Goal: Check status: Check status

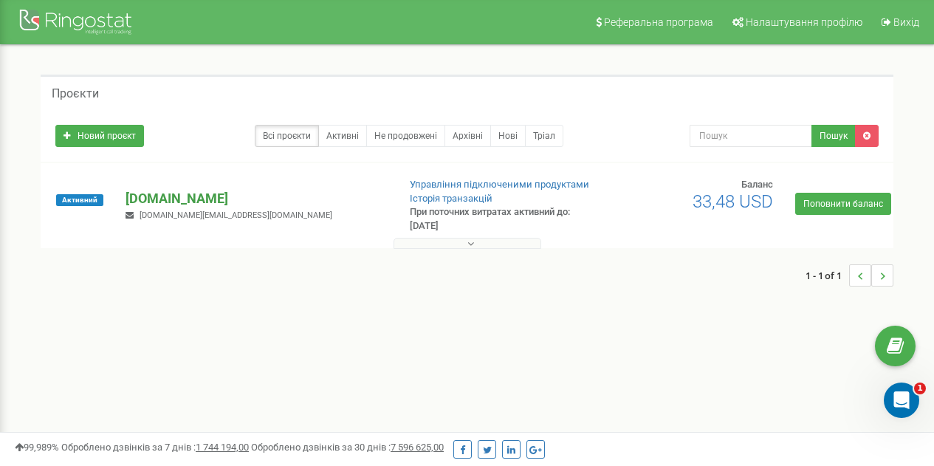
click at [161, 205] on p "[DOMAIN_NAME]" at bounding box center [255, 198] width 260 height 19
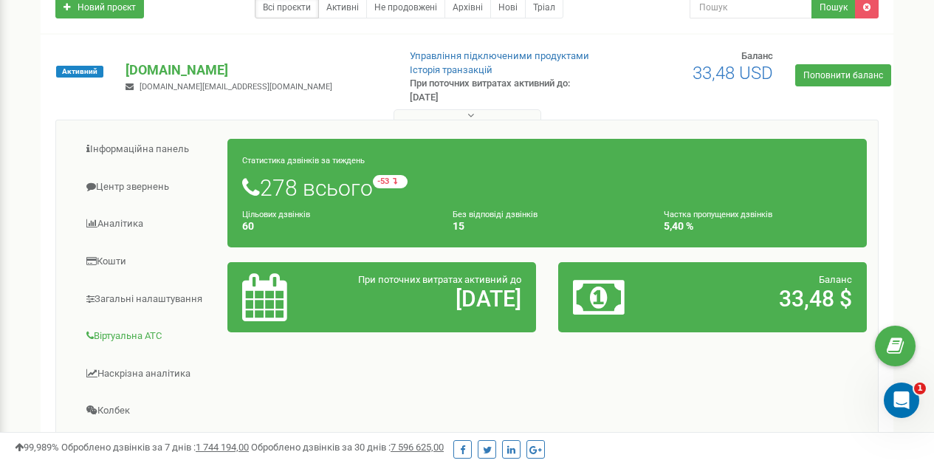
scroll to position [134, 0]
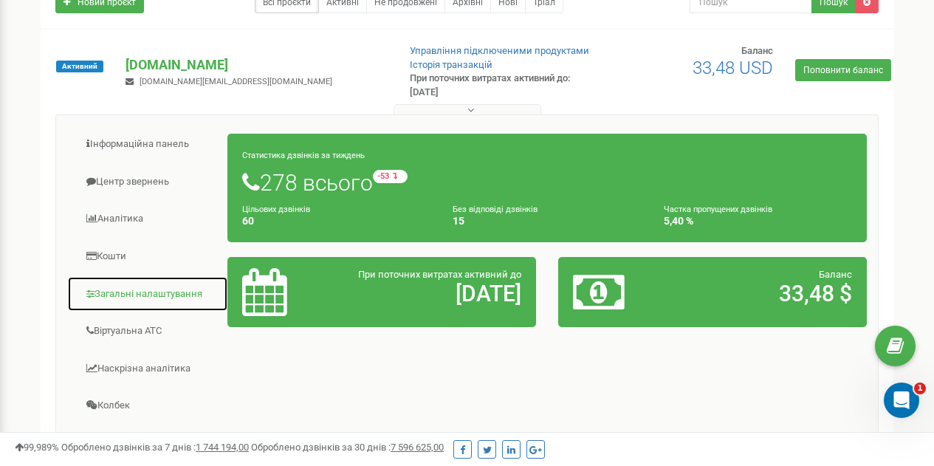
click at [162, 296] on link "Загальні налаштування" at bounding box center [147, 294] width 161 height 36
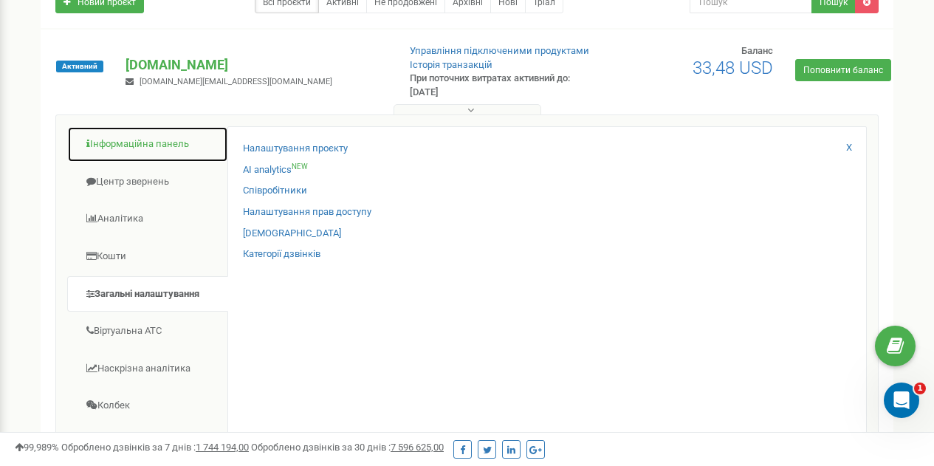
click at [141, 147] on link "Інформаційна панель" at bounding box center [147, 144] width 161 height 36
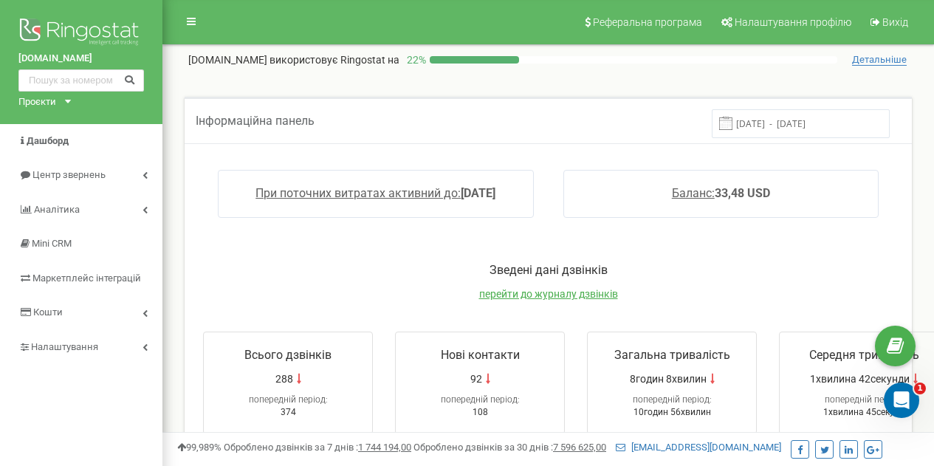
click at [807, 128] on input "[DATE] - [DATE]" at bounding box center [800, 123] width 178 height 29
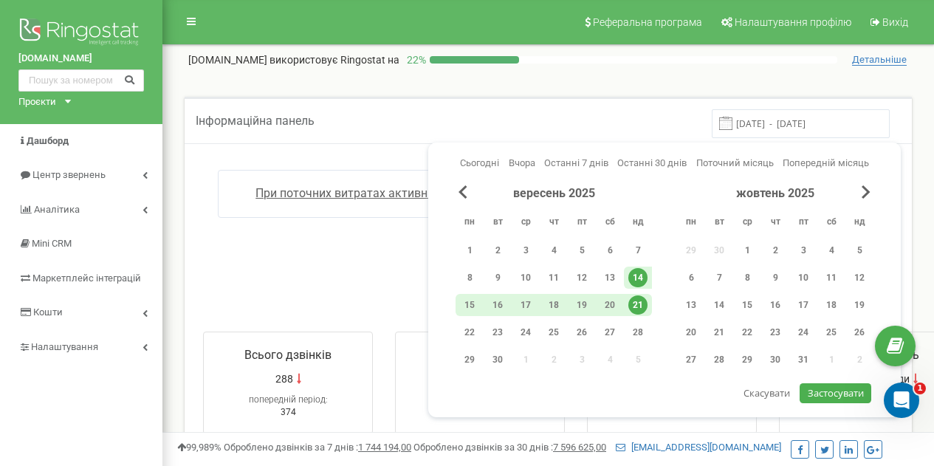
click at [638, 303] on div "21" at bounding box center [637, 304] width 19 height 19
click at [830, 394] on span "Застосувати" at bounding box center [835, 392] width 56 height 13
type input "21.09.2025 - 21.09.2025"
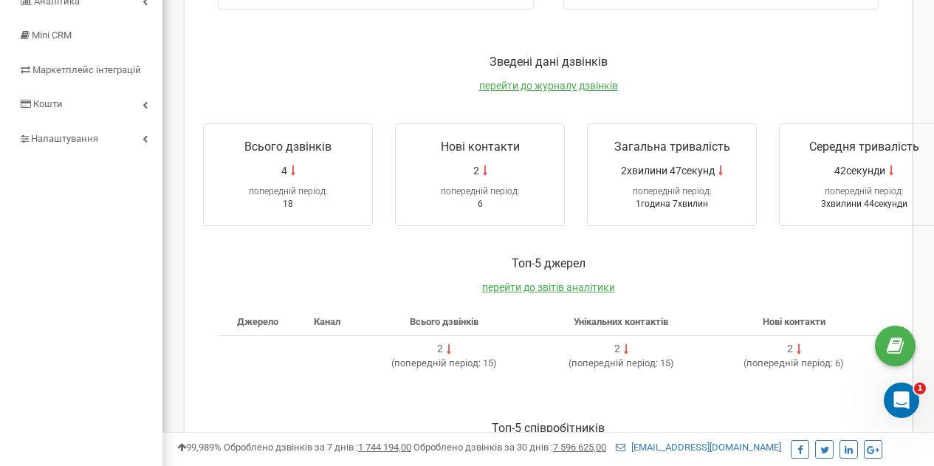
scroll to position [196, 0]
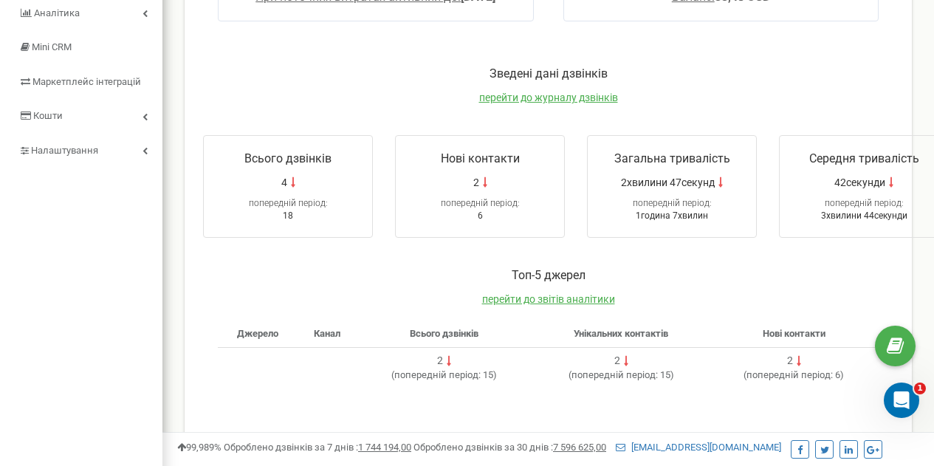
click at [297, 182] on div "4" at bounding box center [288, 182] width 154 height 15
click at [289, 182] on div "4" at bounding box center [288, 182] width 154 height 15
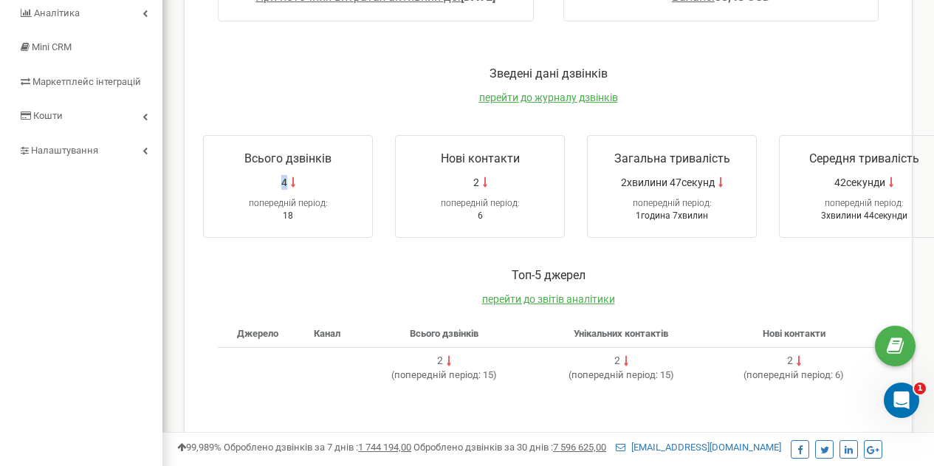
click at [289, 182] on div "4" at bounding box center [288, 182] width 154 height 15
drag, startPoint x: 289, startPoint y: 182, endPoint x: 306, endPoint y: 154, distance: 32.4
click at [306, 154] on div "Всього дзвінків 4 попередній період: 18" at bounding box center [288, 186] width 170 height 103
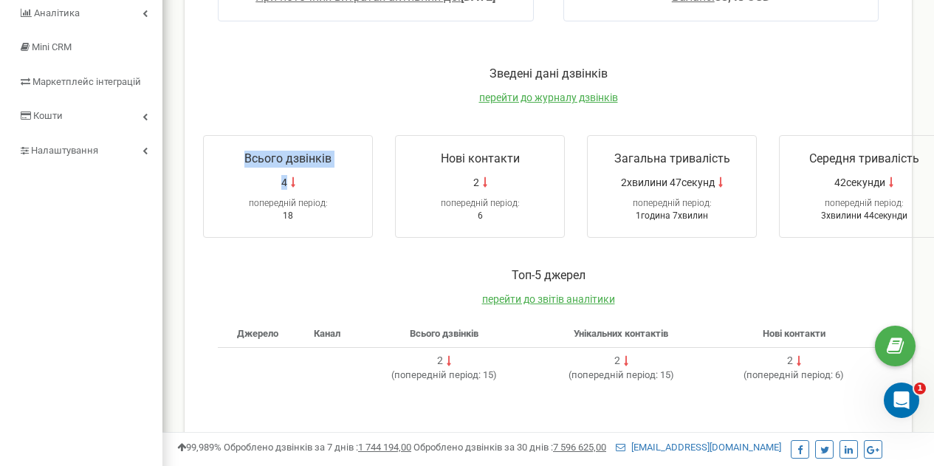
click at [306, 154] on span "Всього дзвінків" at bounding box center [287, 158] width 87 height 14
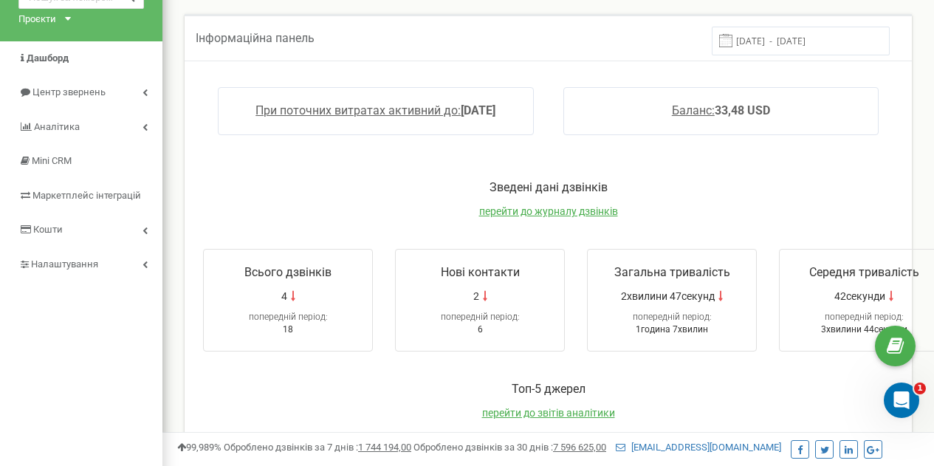
scroll to position [83, 0]
click at [548, 212] on span "перейти до журналу дзвінків" at bounding box center [548, 210] width 139 height 12
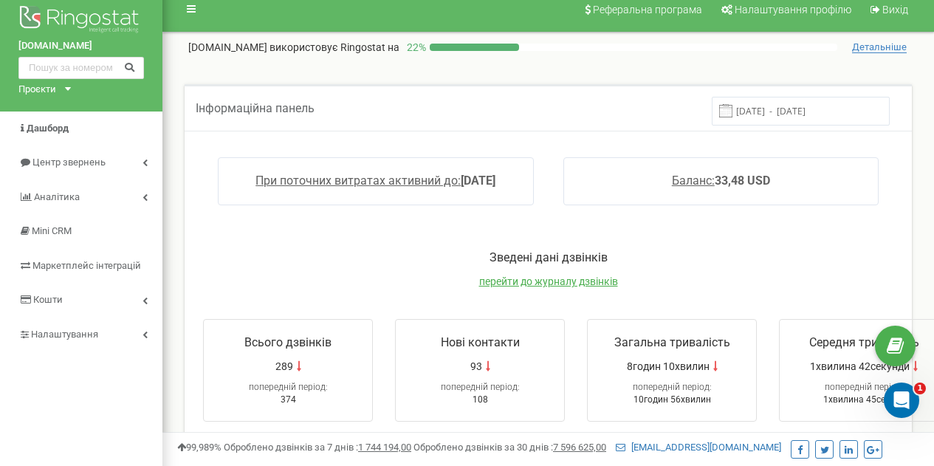
scroll to position [10, 0]
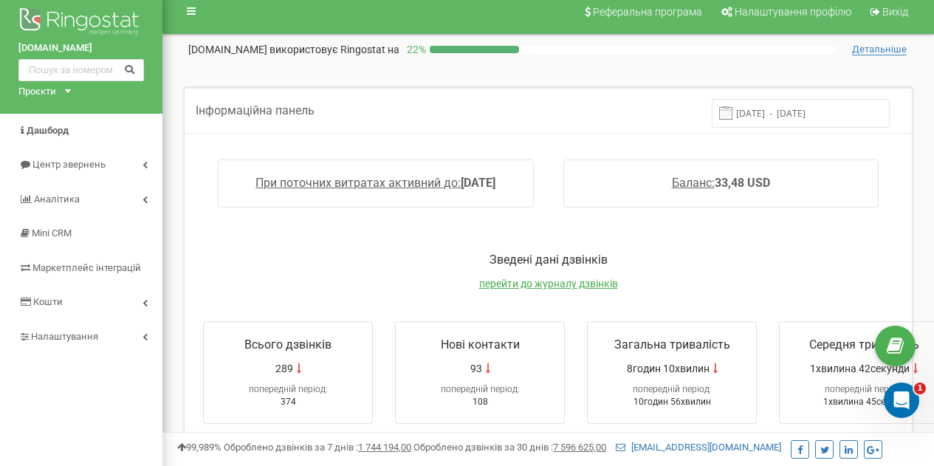
click at [822, 113] on input "[DATE] - [DATE]" at bounding box center [800, 113] width 178 height 29
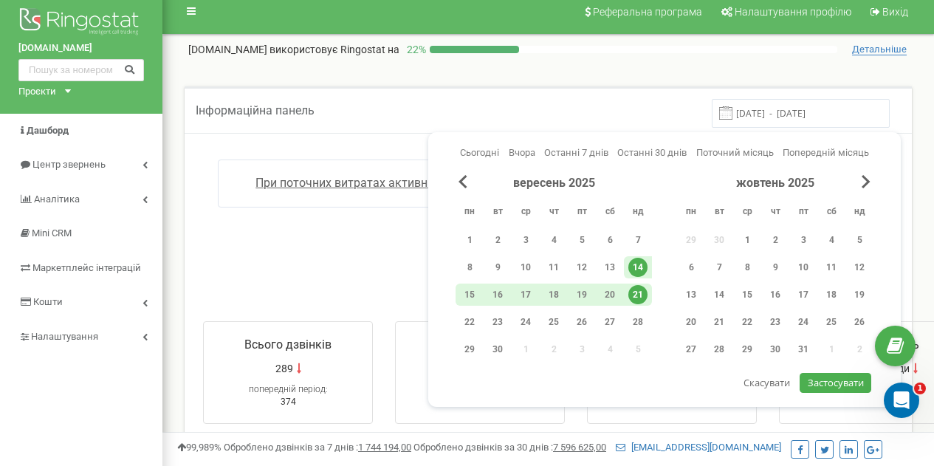
click at [642, 292] on div "21" at bounding box center [637, 294] width 19 height 19
click at [851, 379] on span "Застосувати" at bounding box center [835, 382] width 56 height 13
type input "21.09.2025 - 21.09.2025"
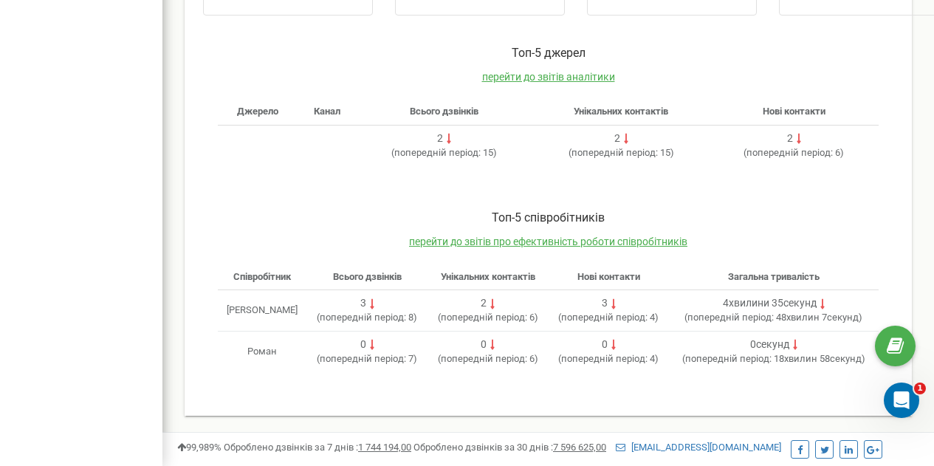
scroll to position [419, 0]
click at [581, 241] on span "перейти до звітів про ефективність роботи співробітників" at bounding box center [548, 241] width 278 height 12
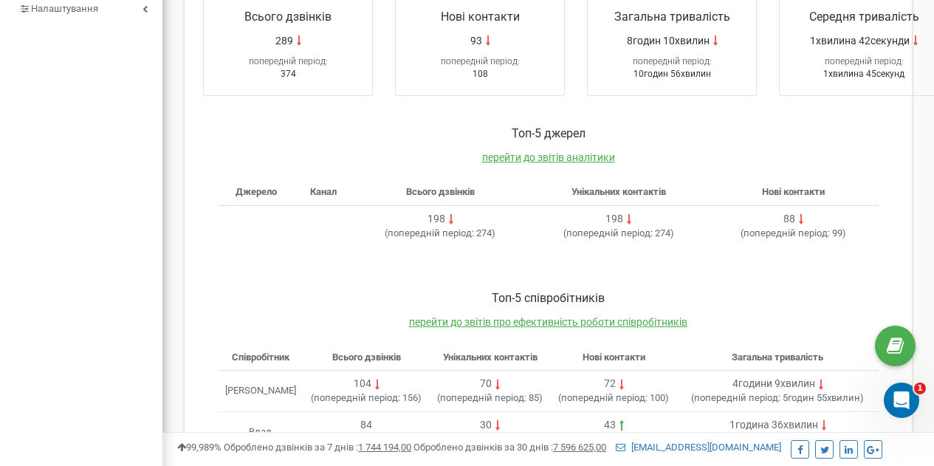
scroll to position [339, 0]
click at [571, 159] on span "перейти до звітів аналітики" at bounding box center [548, 157] width 133 height 12
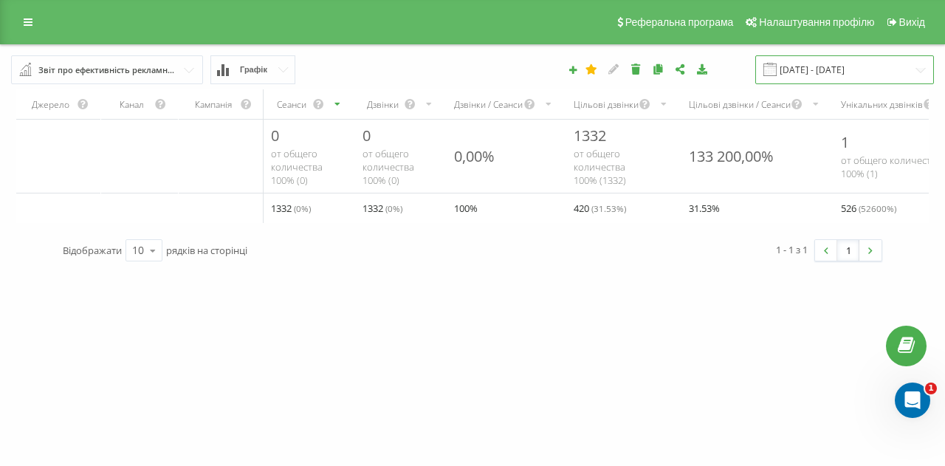
click at [833, 69] on input "21.08.2025 - 21.09.2025" at bounding box center [844, 69] width 179 height 29
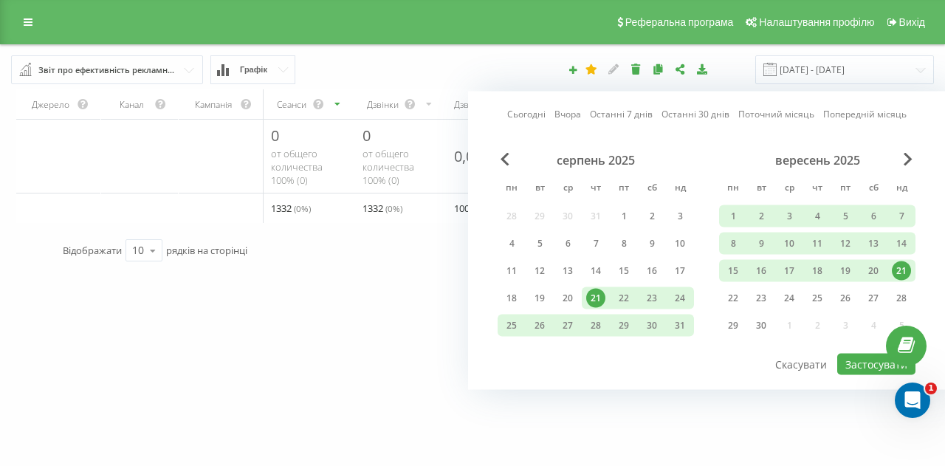
click at [903, 268] on div "21" at bounding box center [901, 270] width 19 height 19
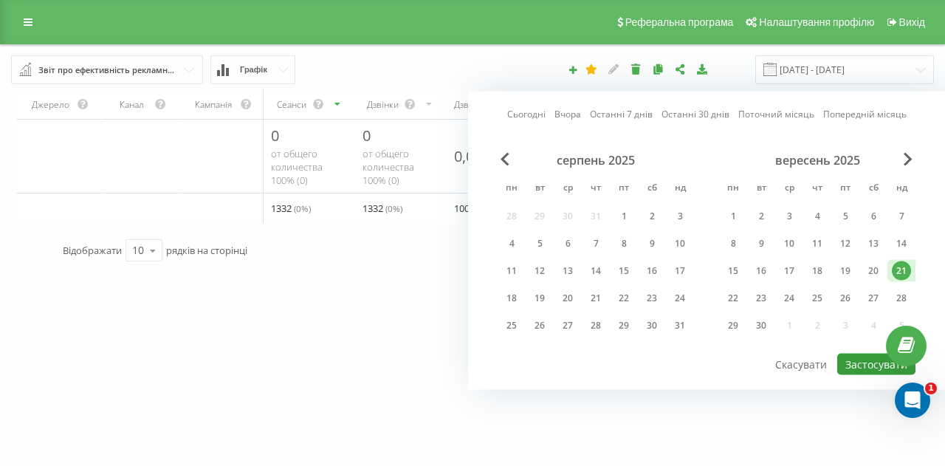
click at [873, 360] on button "Застосувати" at bounding box center [876, 364] width 78 height 21
type input "21.09.2025 - 21.09.2025"
